Goal: Navigation & Orientation: Find specific page/section

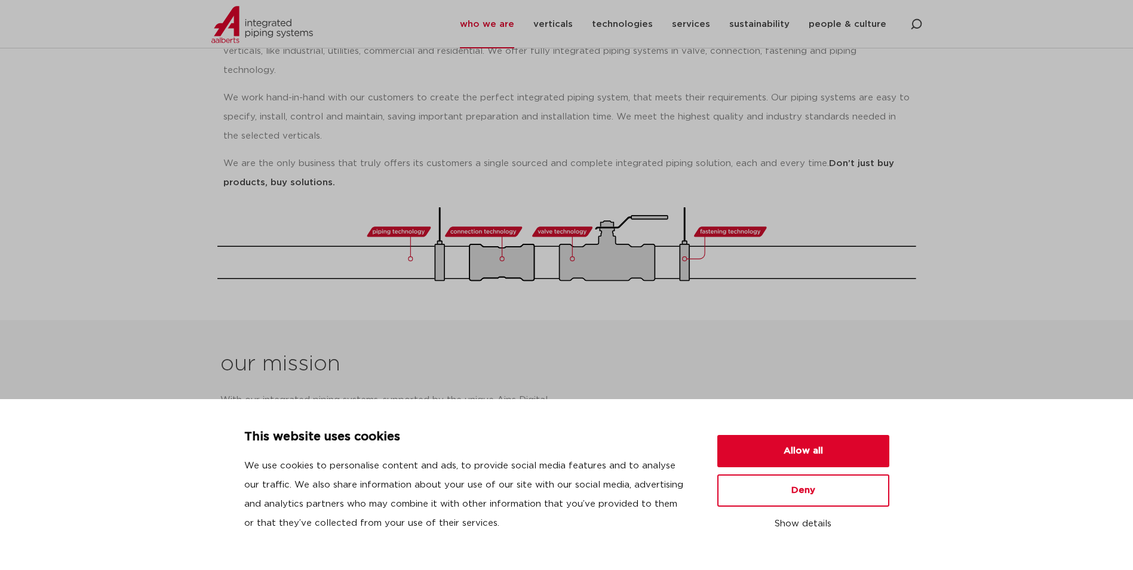
scroll to position [299, 0]
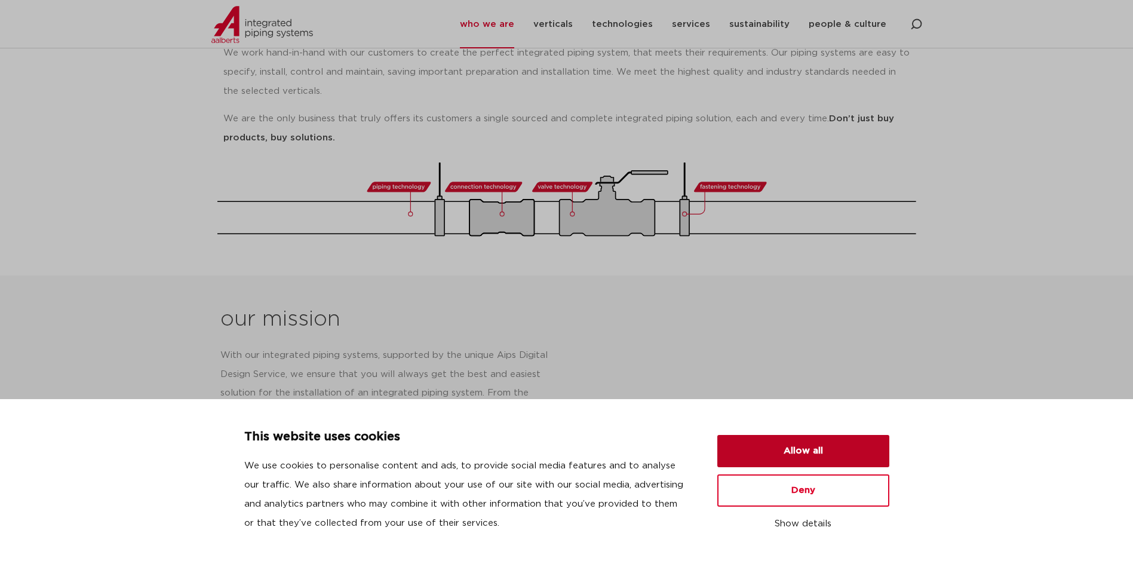
click at [782, 450] on button "Allow all" at bounding box center [803, 451] width 172 height 32
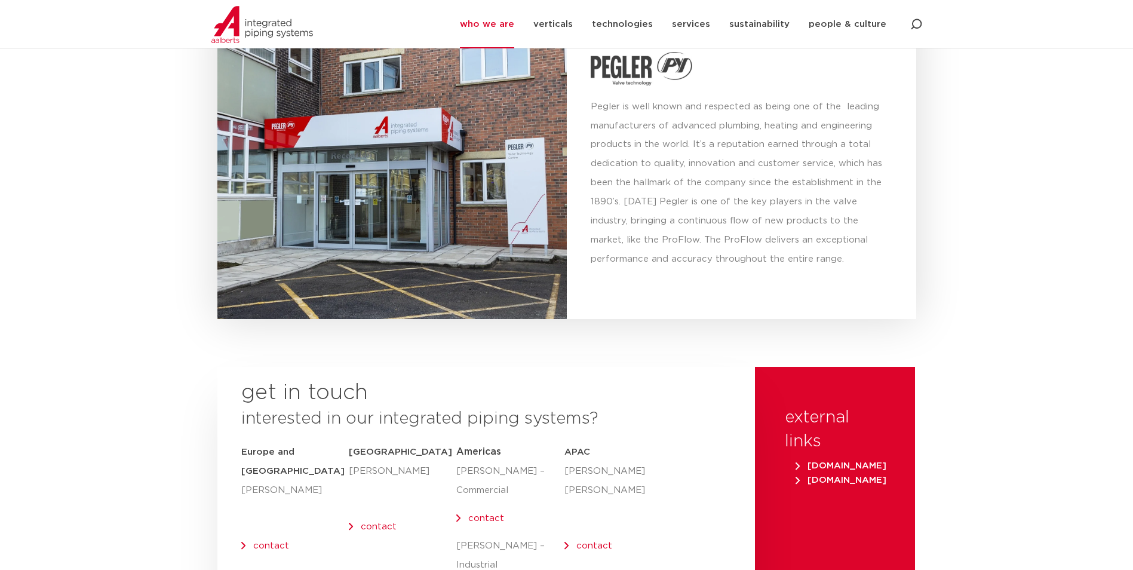
scroll to position [4719, 0]
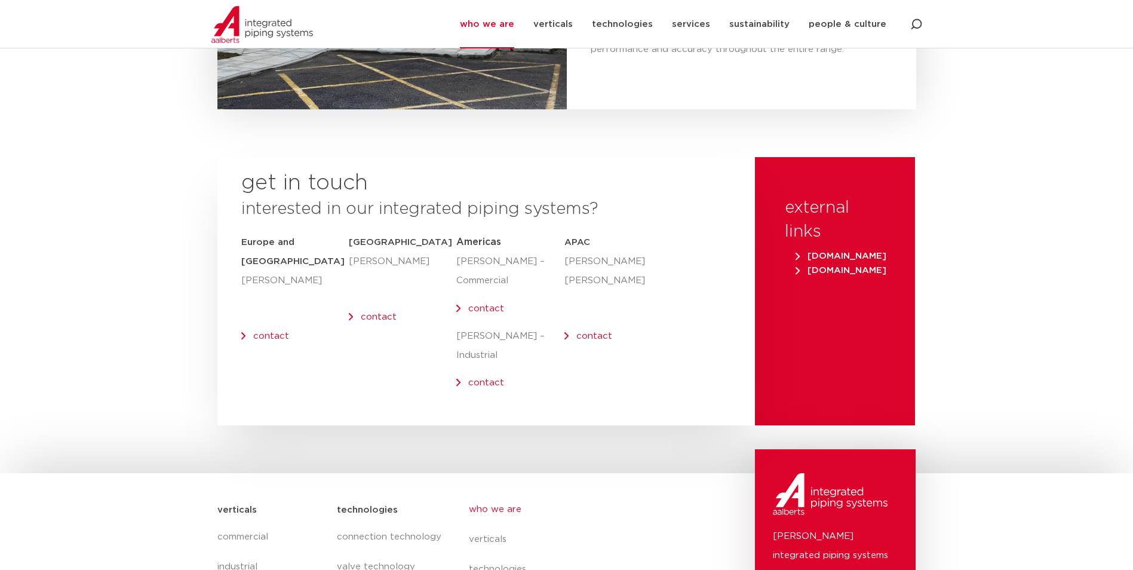
click at [266, 332] on link "contact" at bounding box center [271, 336] width 36 height 9
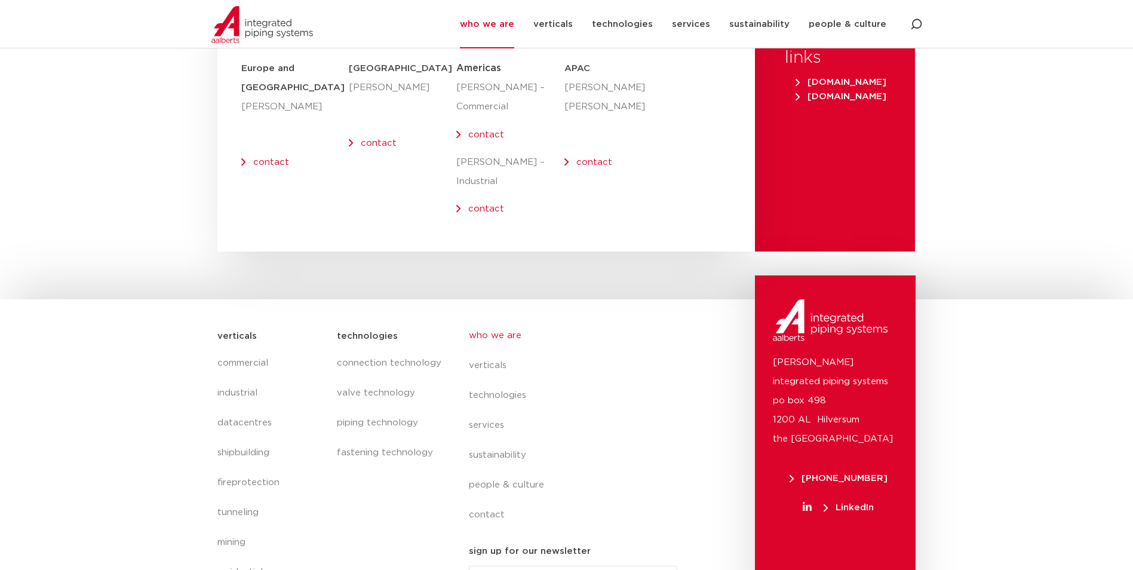
scroll to position [4894, 0]
click at [242, 407] on link "datacentres" at bounding box center [271, 422] width 108 height 30
click at [240, 377] on link "industrial" at bounding box center [271, 392] width 108 height 30
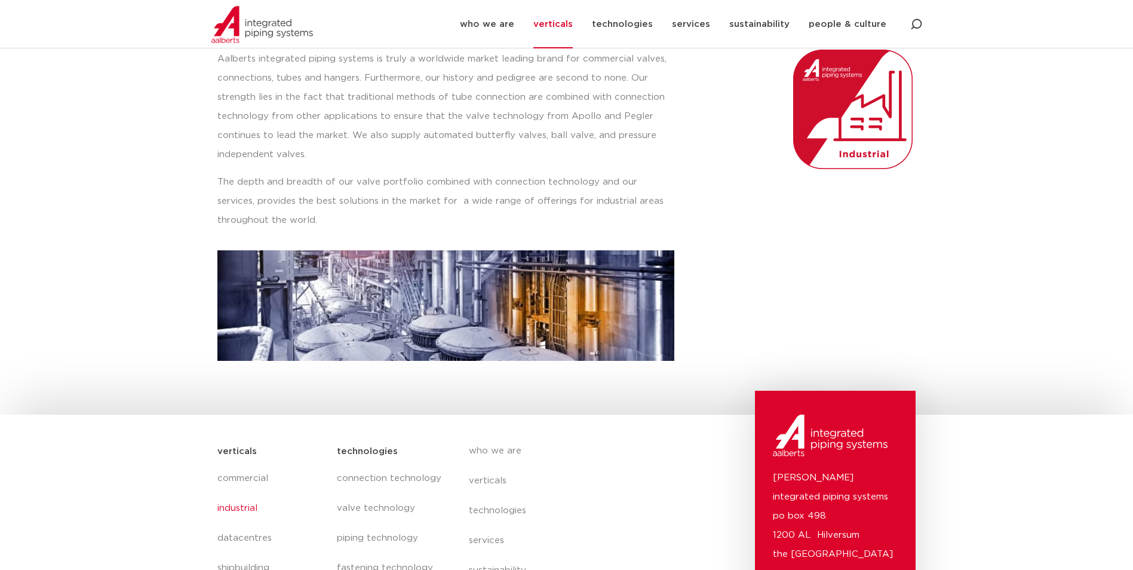
scroll to position [299, 0]
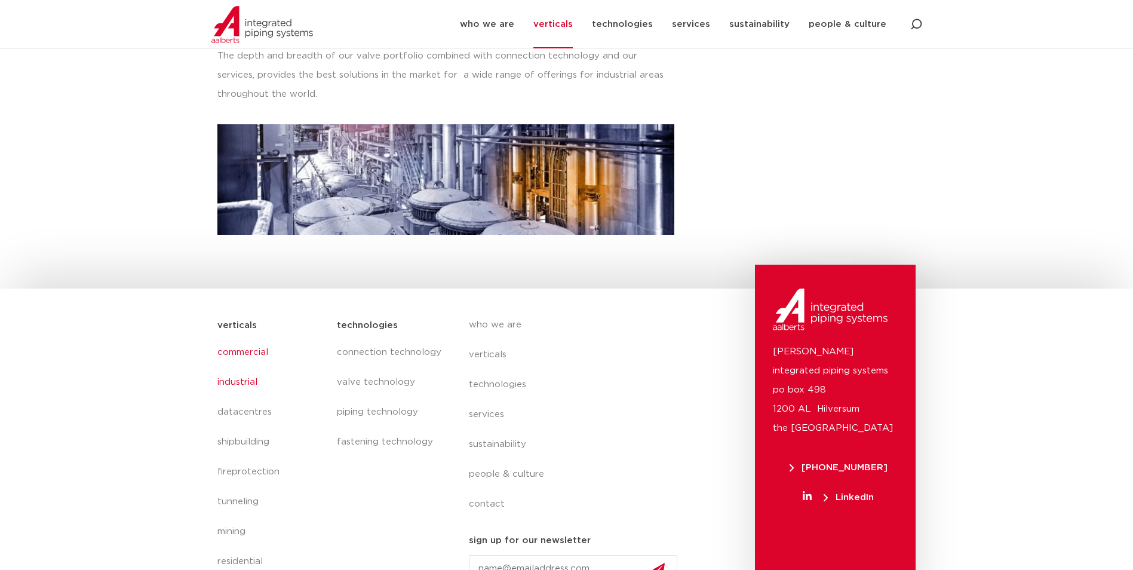
click at [259, 349] on link "commercial" at bounding box center [271, 353] width 108 height 30
click at [250, 410] on link "datacentres" at bounding box center [271, 412] width 108 height 30
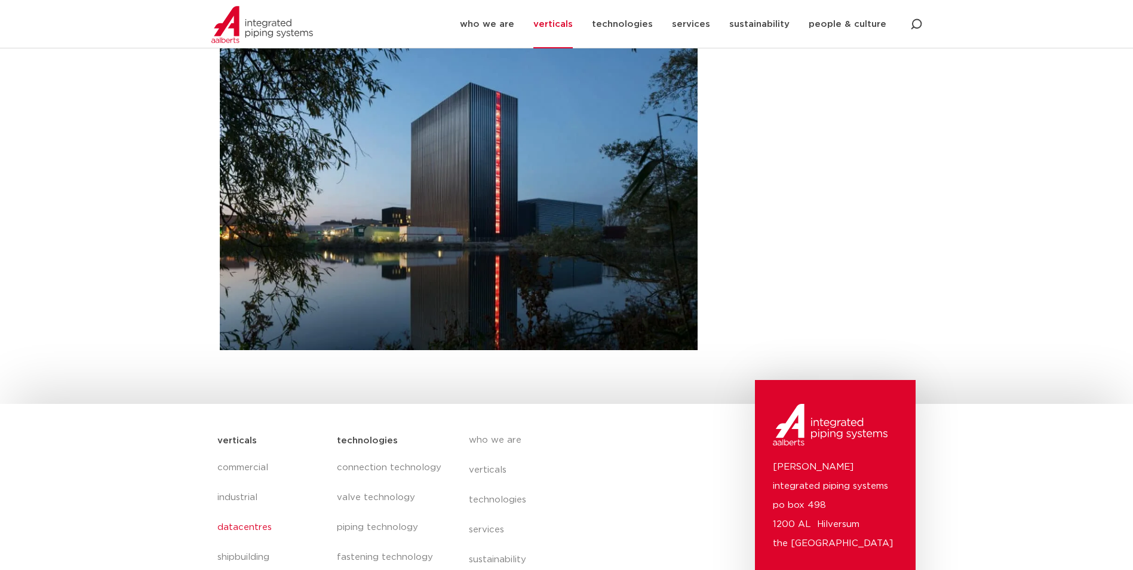
scroll to position [469, 0]
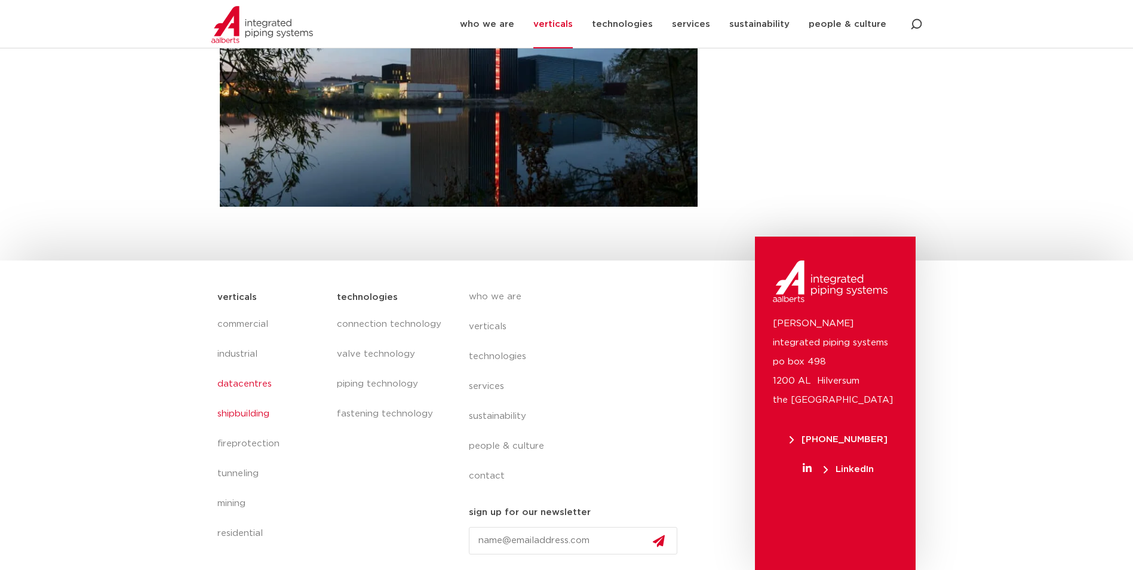
click at [258, 413] on link "shipbuilding" at bounding box center [271, 414] width 108 height 30
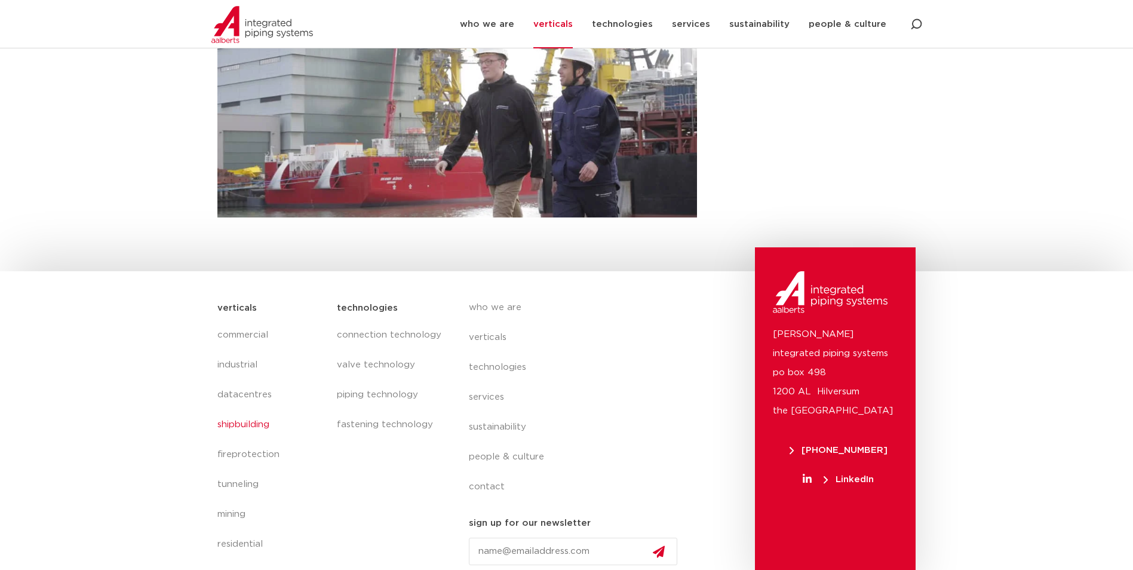
scroll to position [464, 0]
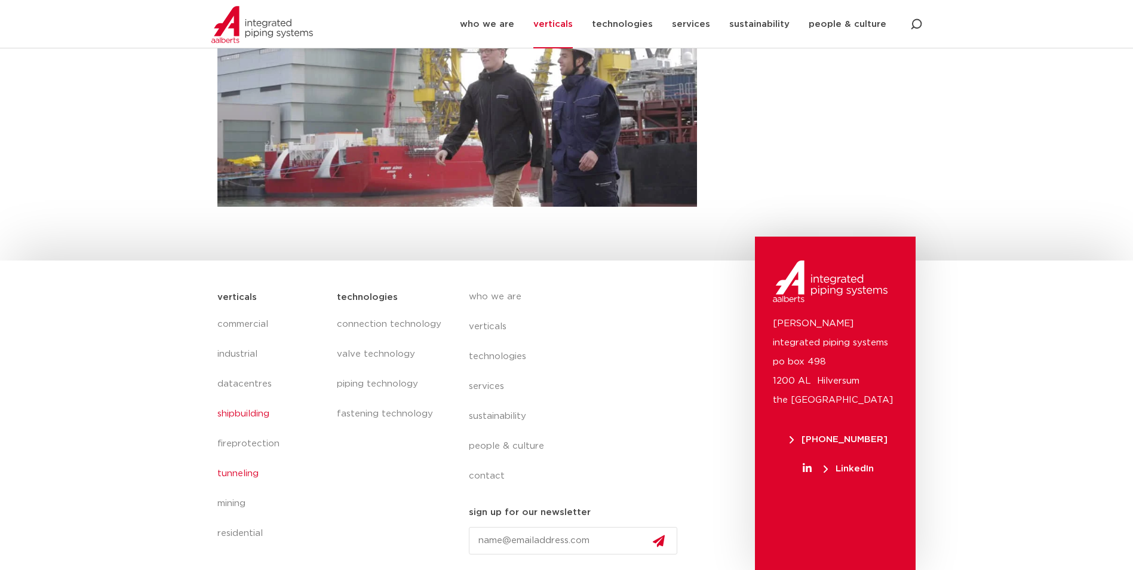
click at [247, 474] on link "tunneling" at bounding box center [271, 474] width 108 height 30
click at [249, 446] on link "fireprotection" at bounding box center [271, 444] width 108 height 30
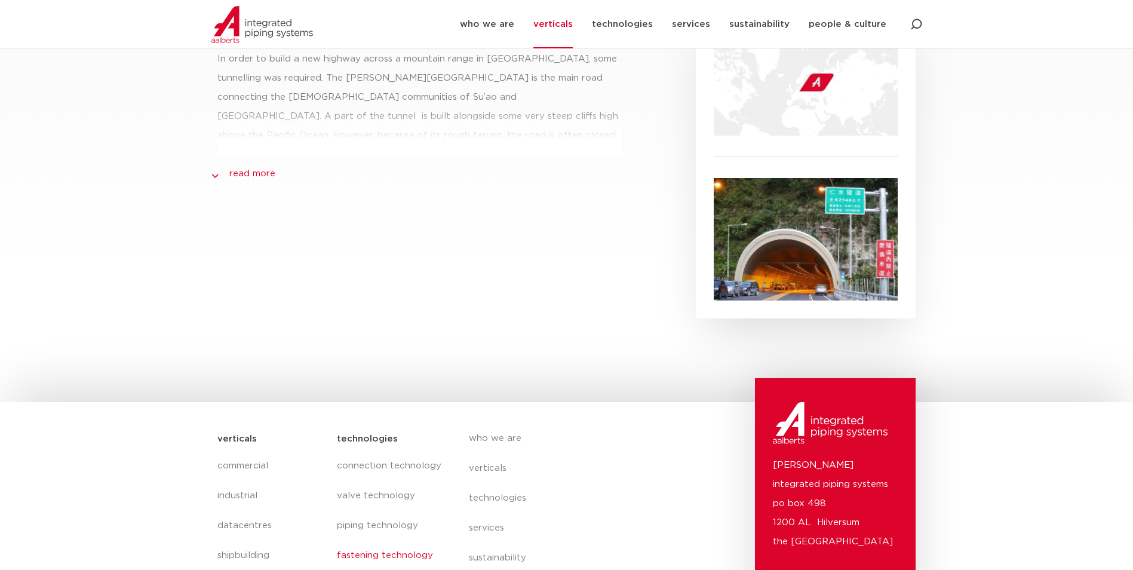
scroll to position [434, 0]
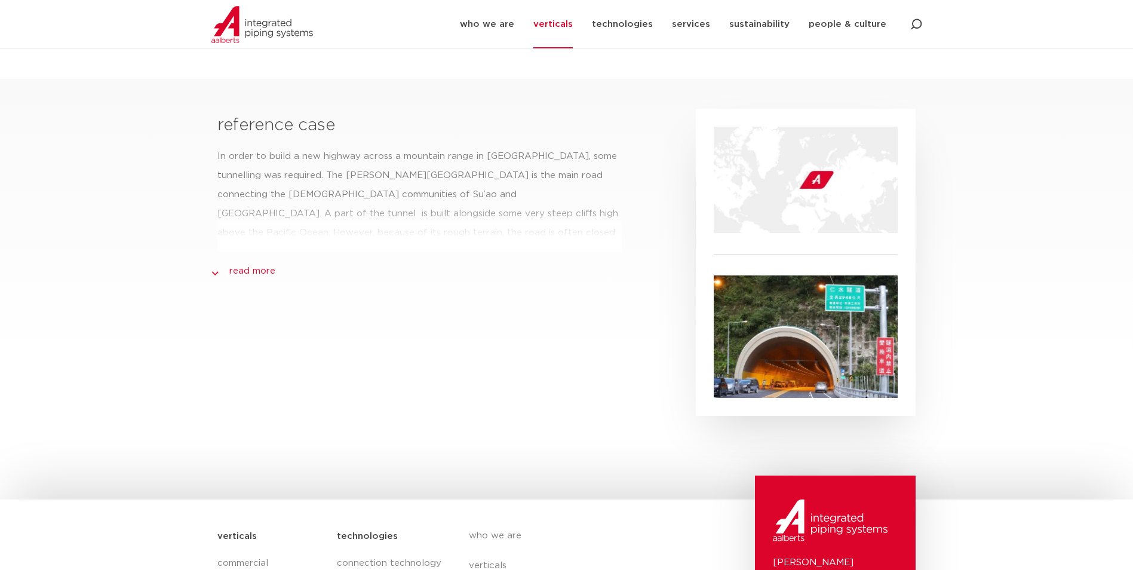
click at [268, 272] on link "read more" at bounding box center [252, 271] width 46 height 14
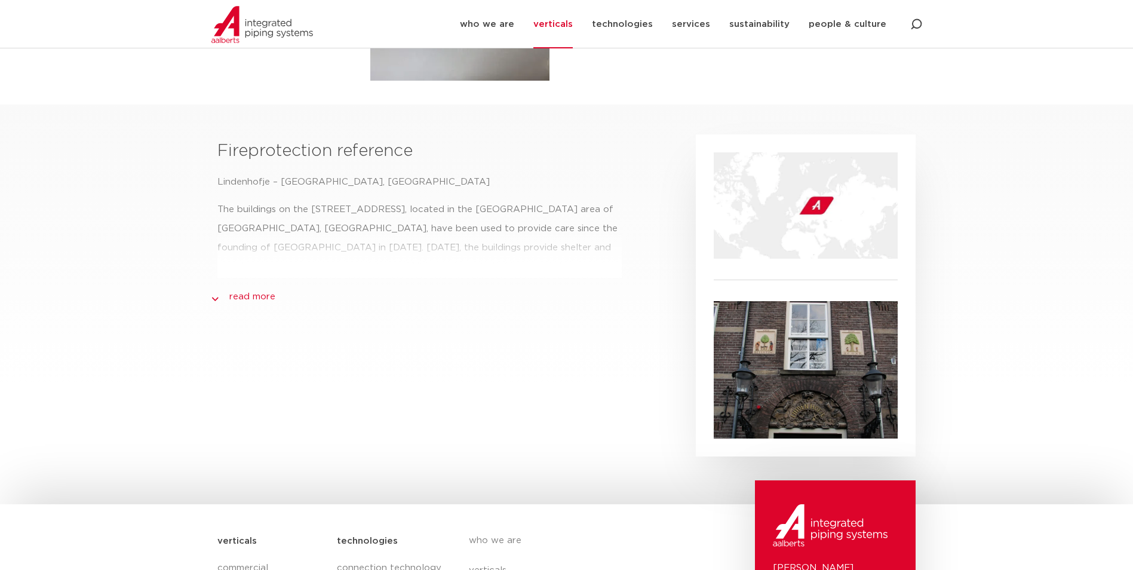
scroll to position [478, 0]
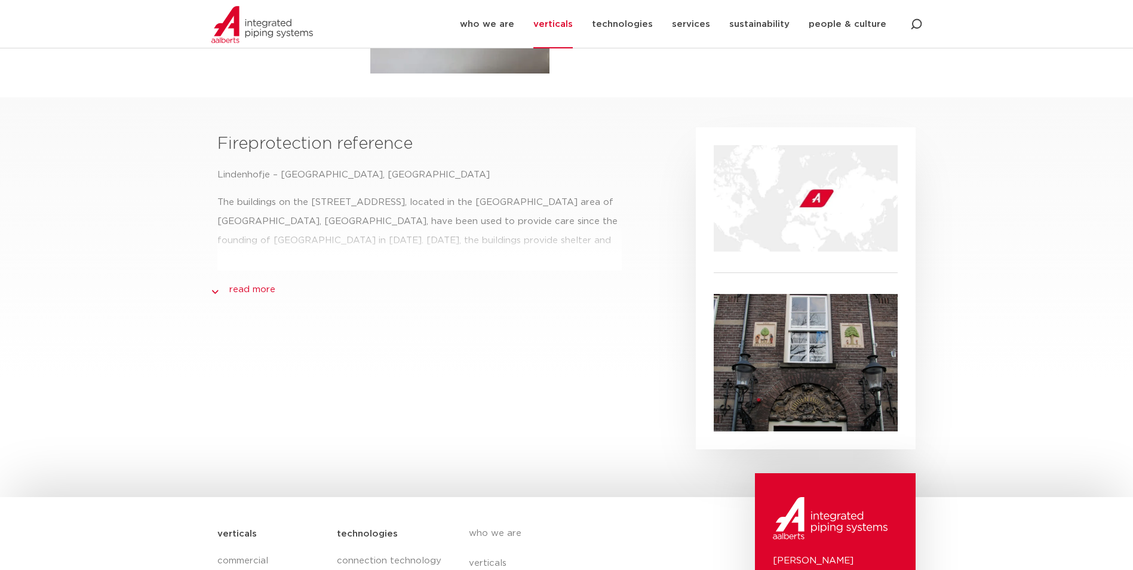
click at [270, 283] on link "read more" at bounding box center [252, 290] width 46 height 14
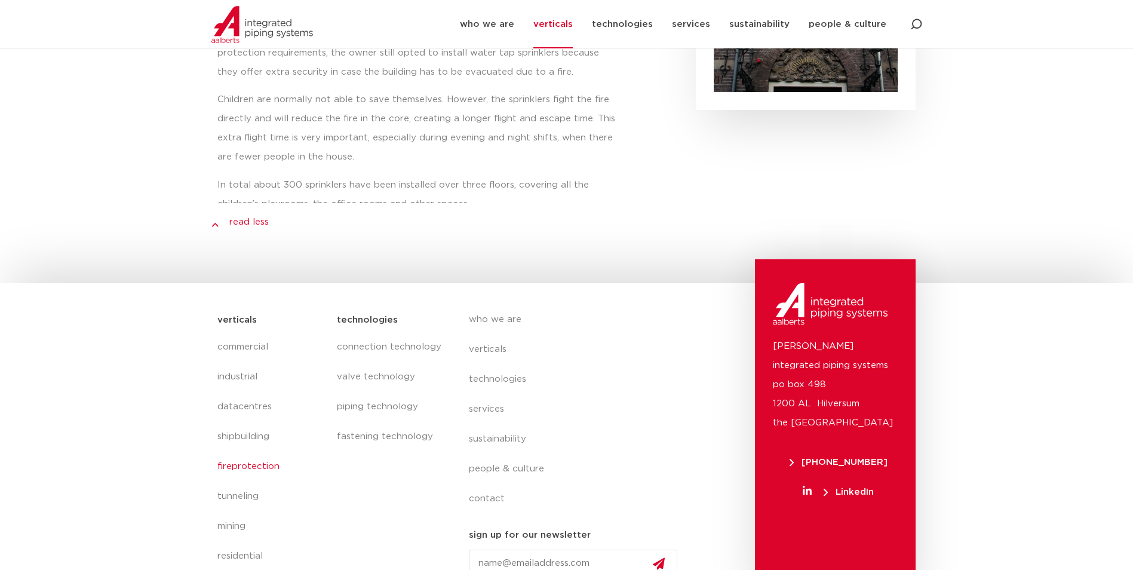
scroll to position [821, 0]
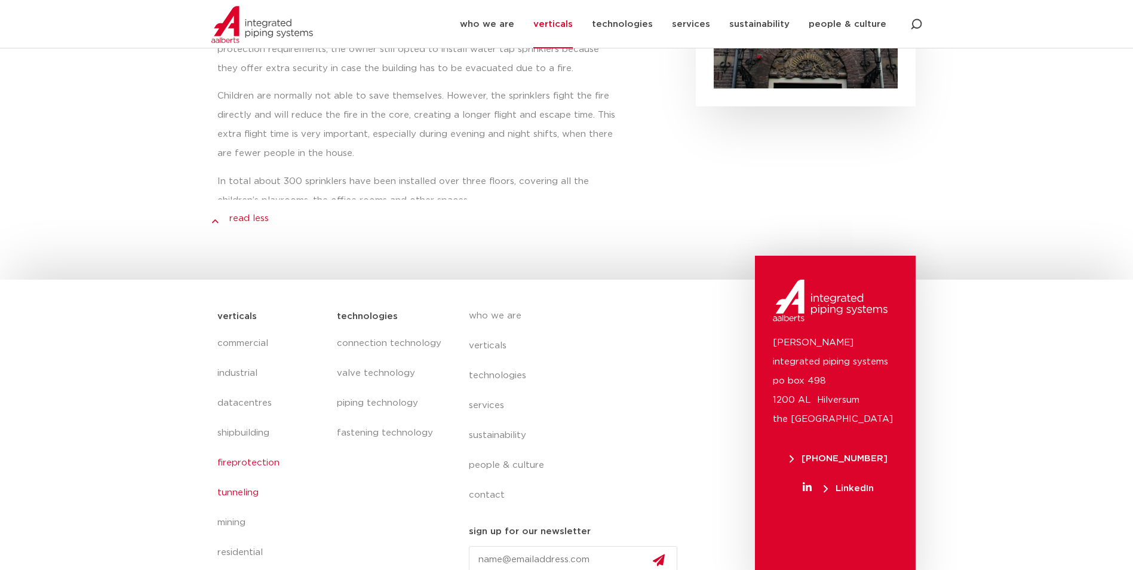
click at [234, 478] on link "tunneling" at bounding box center [271, 493] width 108 height 30
click at [481, 450] on link "people & culture" at bounding box center [578, 465] width 219 height 30
click at [493, 301] on link "who we are" at bounding box center [578, 316] width 219 height 30
click at [496, 450] on link "people & culture" at bounding box center [578, 465] width 219 height 30
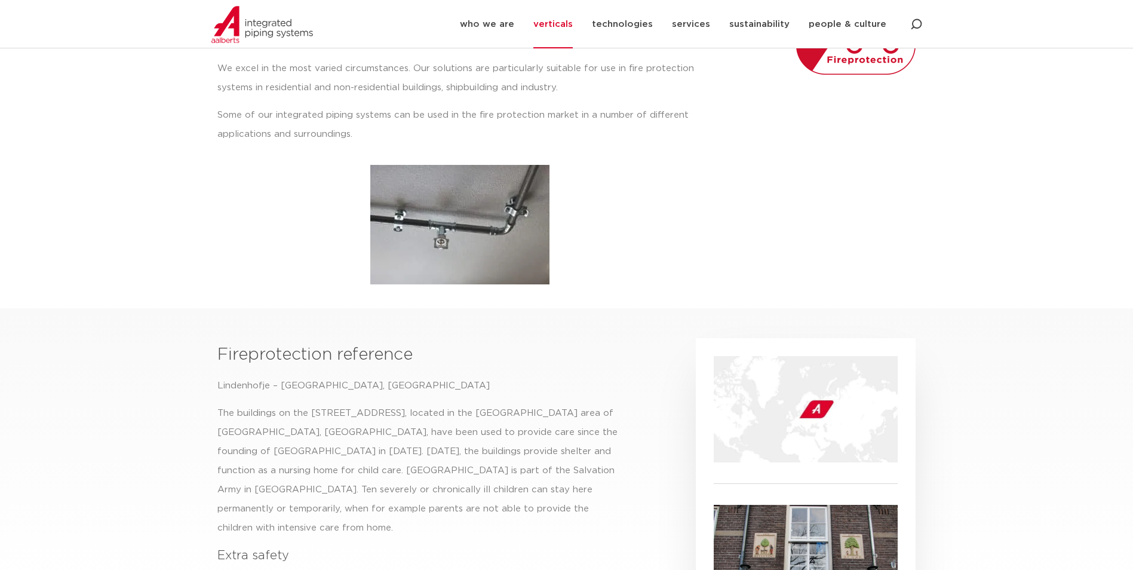
scroll to position [104, 0]
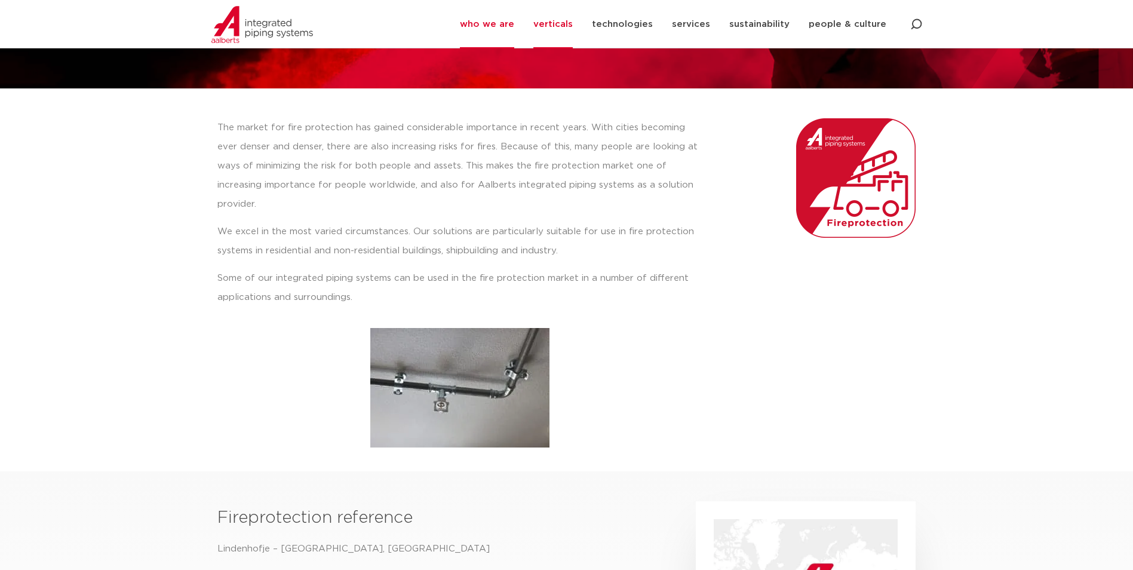
click at [505, 27] on link "who we are" at bounding box center [487, 24] width 54 height 48
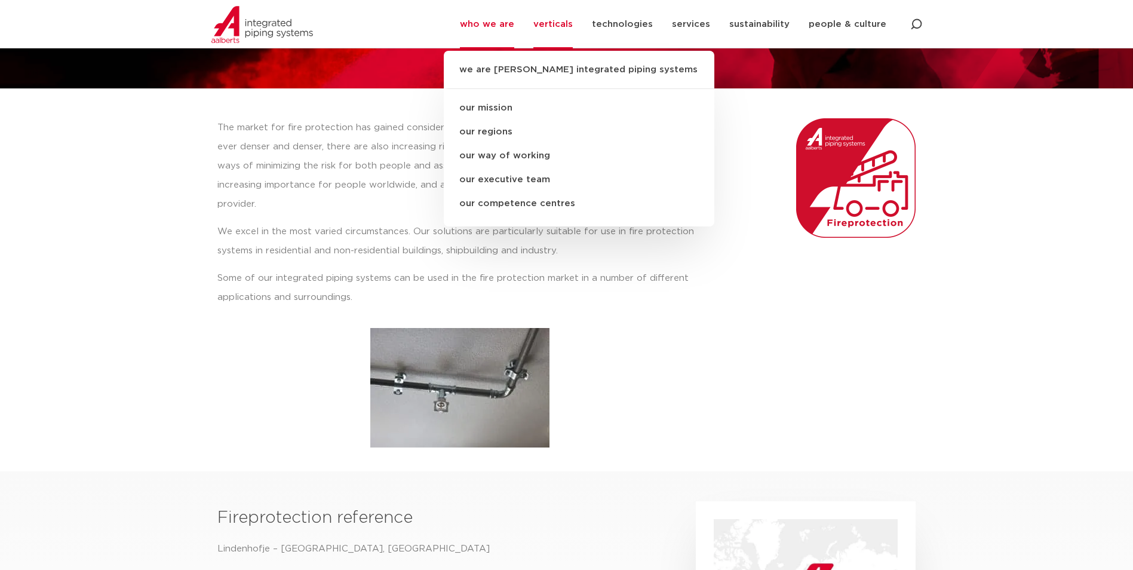
scroll to position [0, 0]
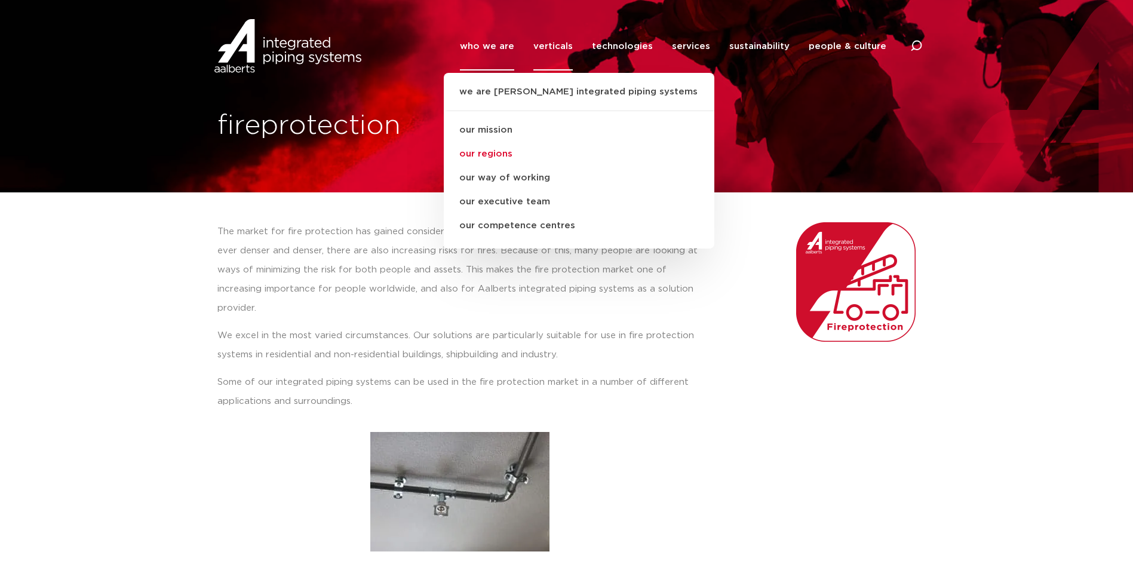
click at [509, 155] on link "our regions" at bounding box center [579, 154] width 271 height 24
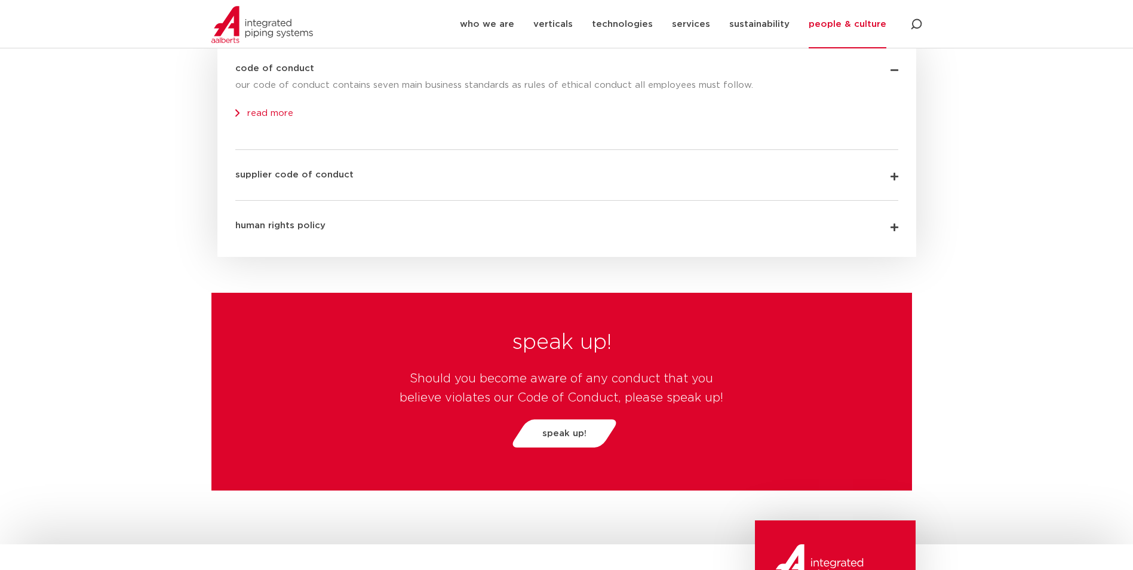
scroll to position [3704, 0]
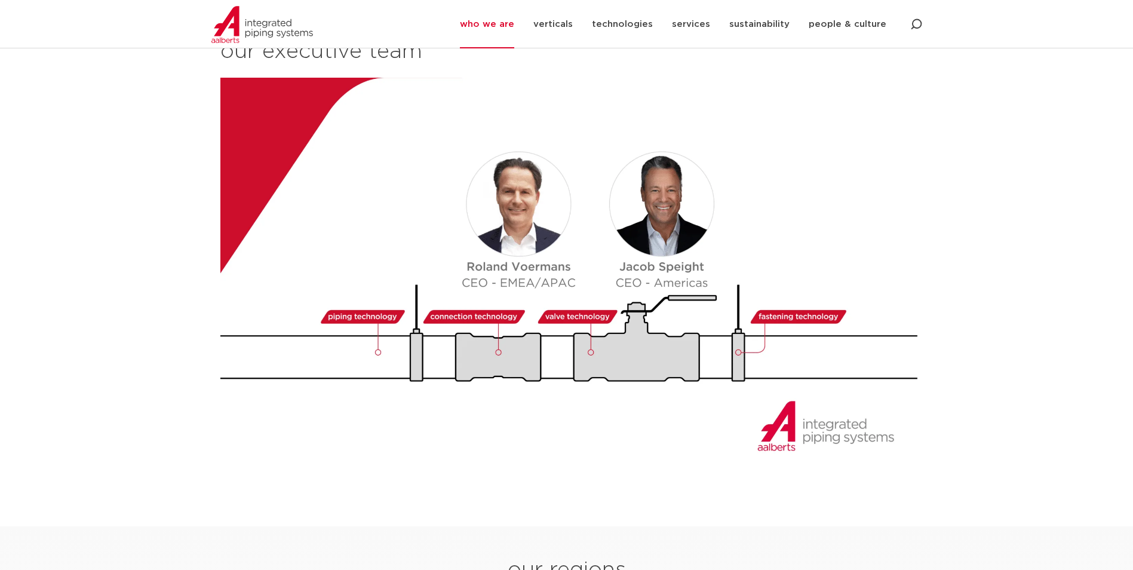
scroll to position [1314, 0]
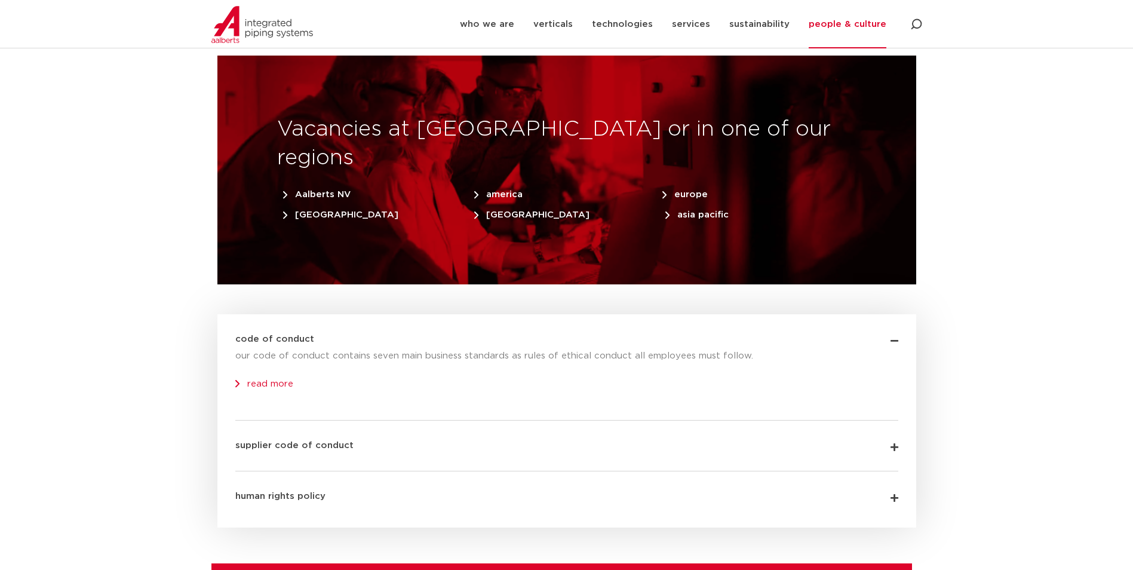
scroll to position [3704, 0]
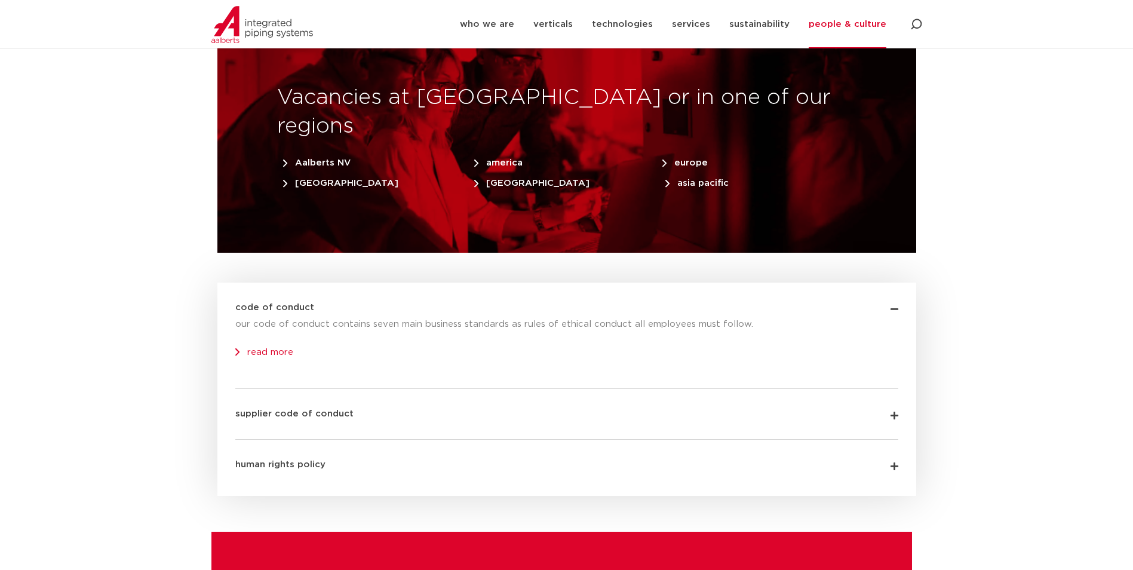
click at [285, 348] on link "read more" at bounding box center [264, 352] width 58 height 9
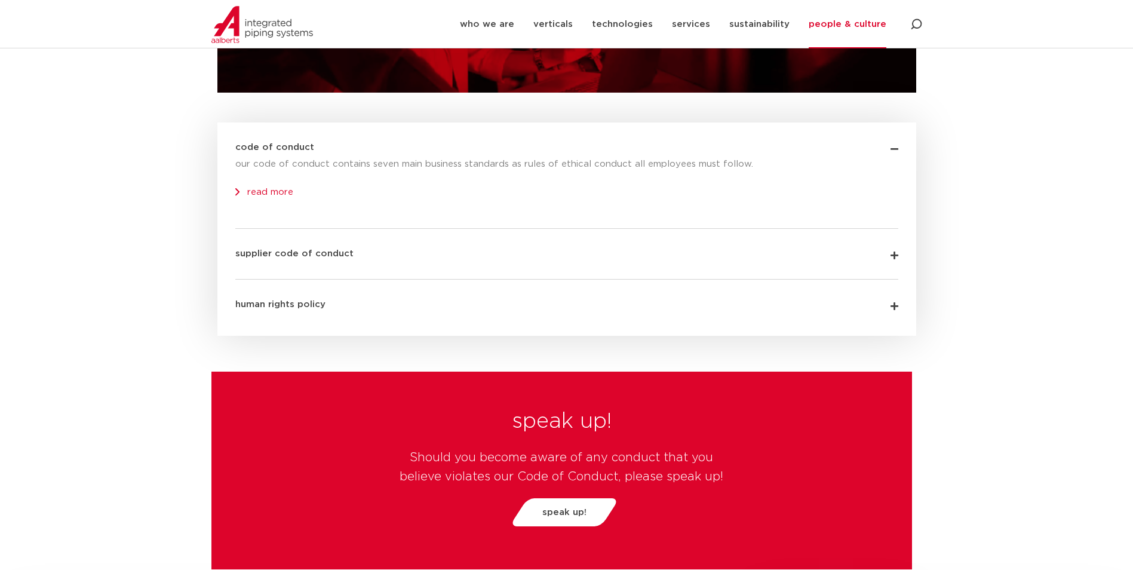
scroll to position [3797, 0]
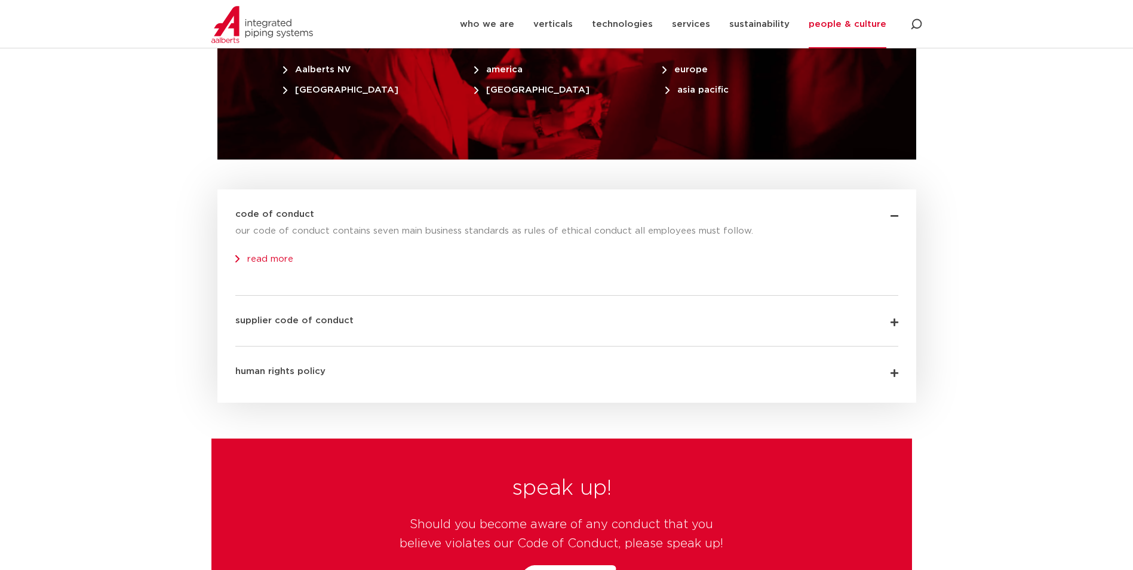
click at [894, 346] on div "human rights policy" at bounding box center [566, 362] width 663 height 32
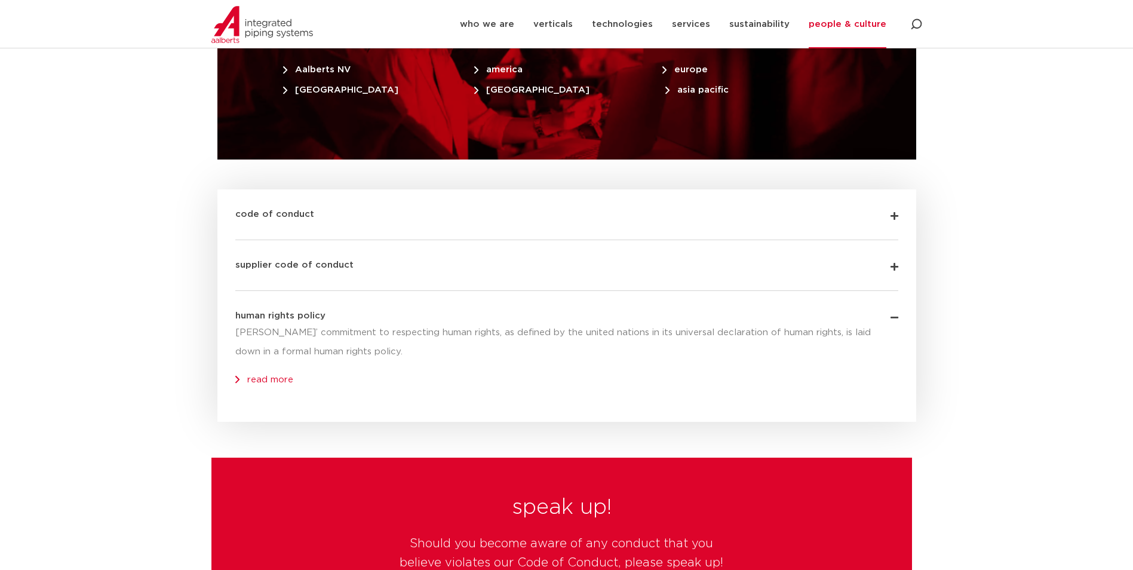
click at [892, 263] on icon at bounding box center [895, 267] width 8 height 9
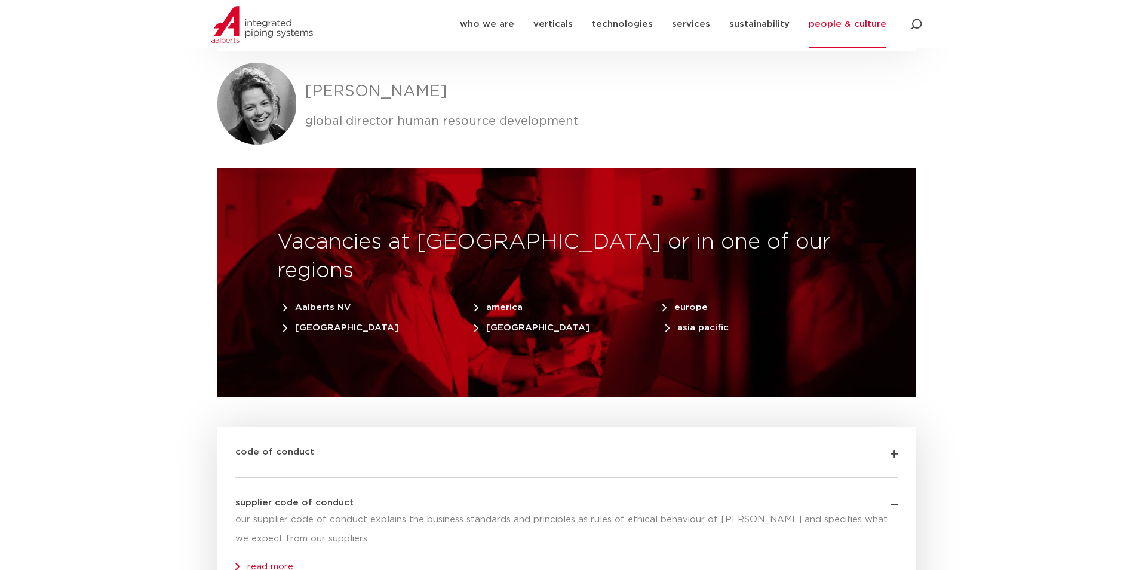
scroll to position [3558, 0]
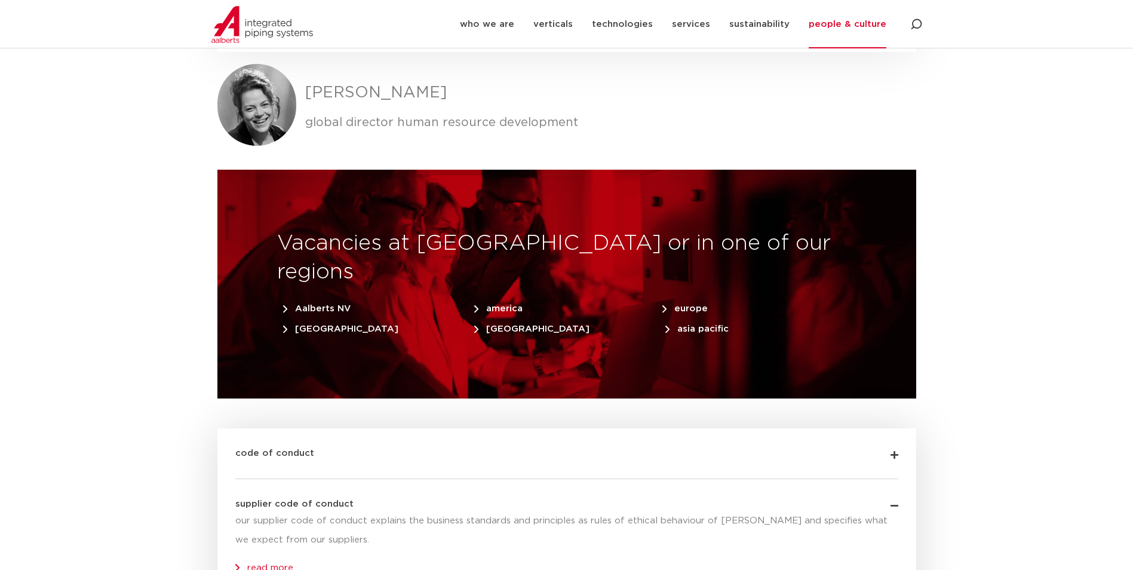
click at [893, 451] on icon at bounding box center [895, 455] width 8 height 9
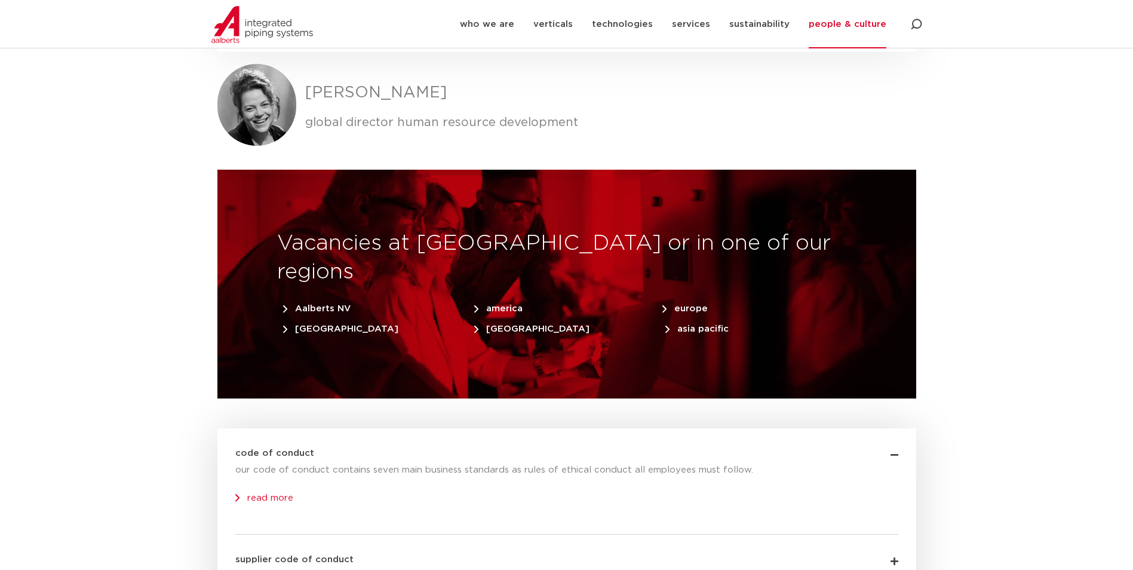
click at [333, 304] on span "Aalberts NV" at bounding box center [317, 308] width 68 height 9
click at [693, 304] on span "europe" at bounding box center [684, 308] width 45 height 9
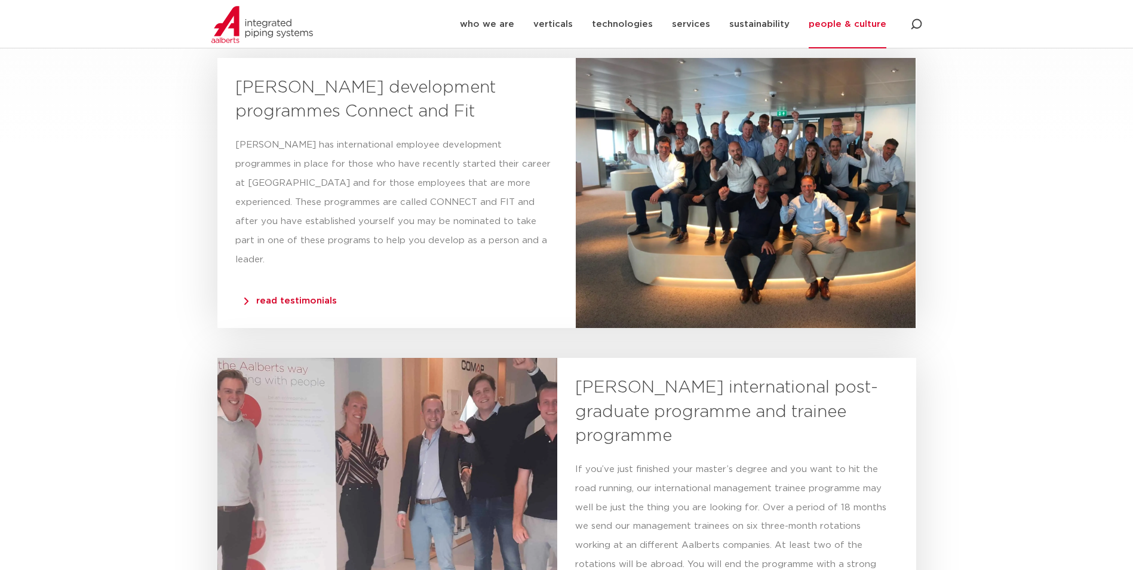
scroll to position [2602, 0]
